Goal: Task Accomplishment & Management: Manage account settings

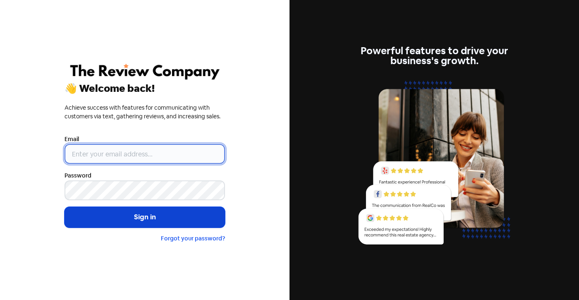
type input "[EMAIL_ADDRESS][DOMAIN_NAME]"
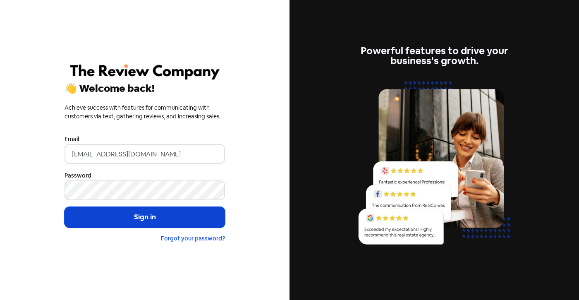
click at [145, 223] on button "Sign in" at bounding box center [145, 217] width 160 height 21
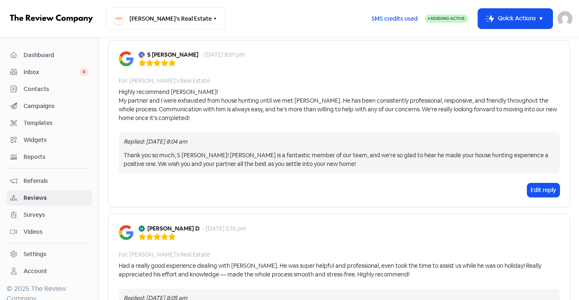
scroll to position [41, 0]
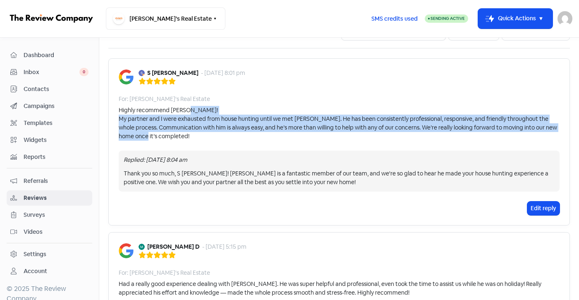
drag, startPoint x: 259, startPoint y: 140, endPoint x: 242, endPoint y: 111, distance: 33.8
click at [242, 111] on div "Highly recommend James! My partner and I were exhausted from house hunting unti…" at bounding box center [339, 123] width 441 height 35
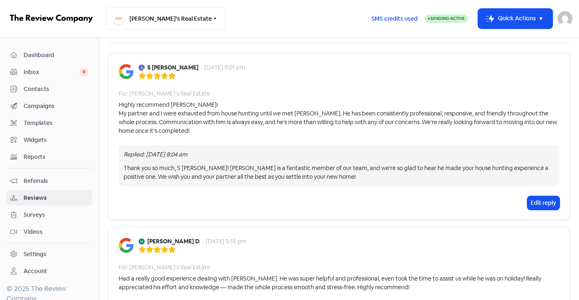
scroll to position [0, 0]
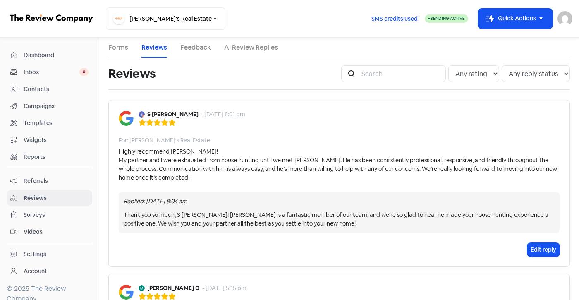
click at [55, 69] on span "Inbox" at bounding box center [52, 72] width 56 height 9
